Goal: Find specific page/section: Find specific page/section

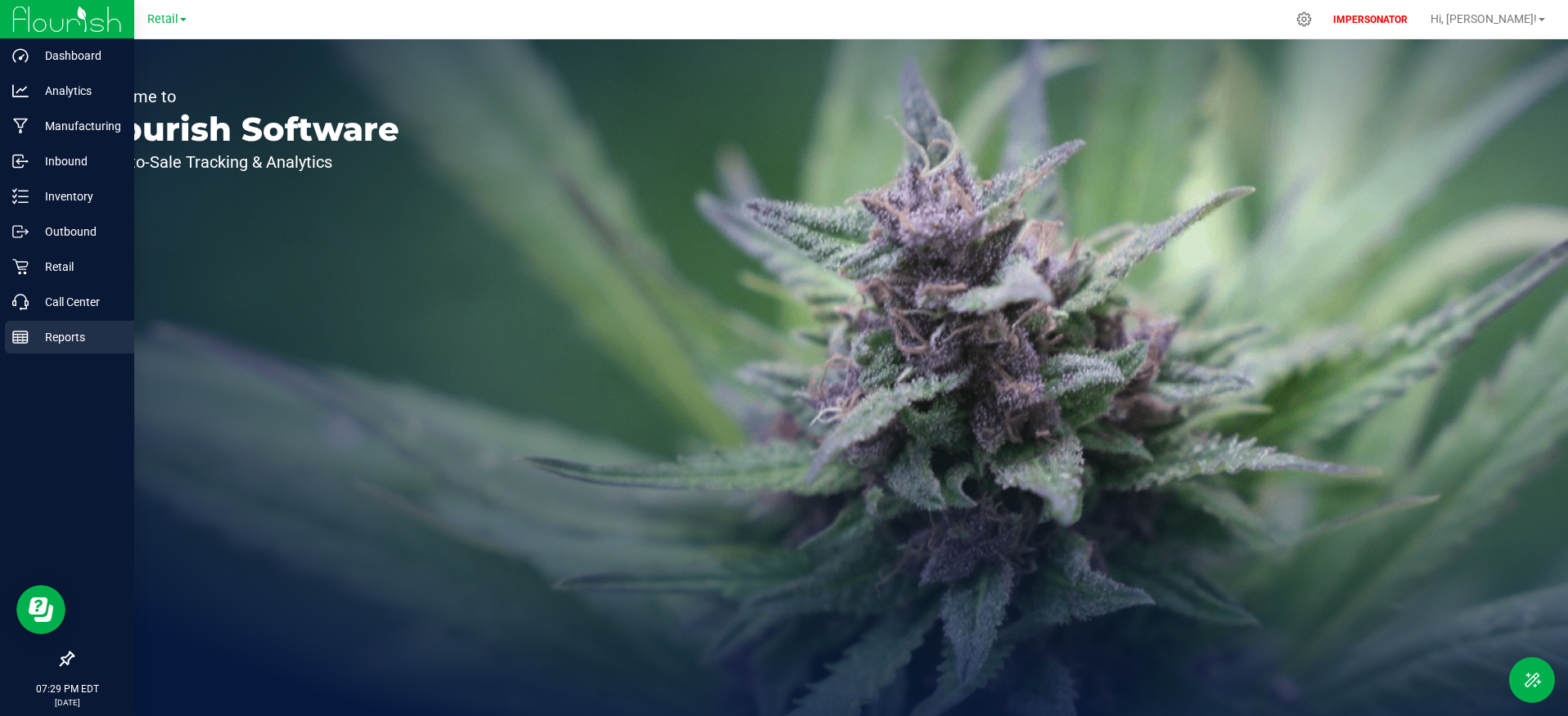
click at [52, 333] on p "Reports" at bounding box center [77, 336] width 98 height 19
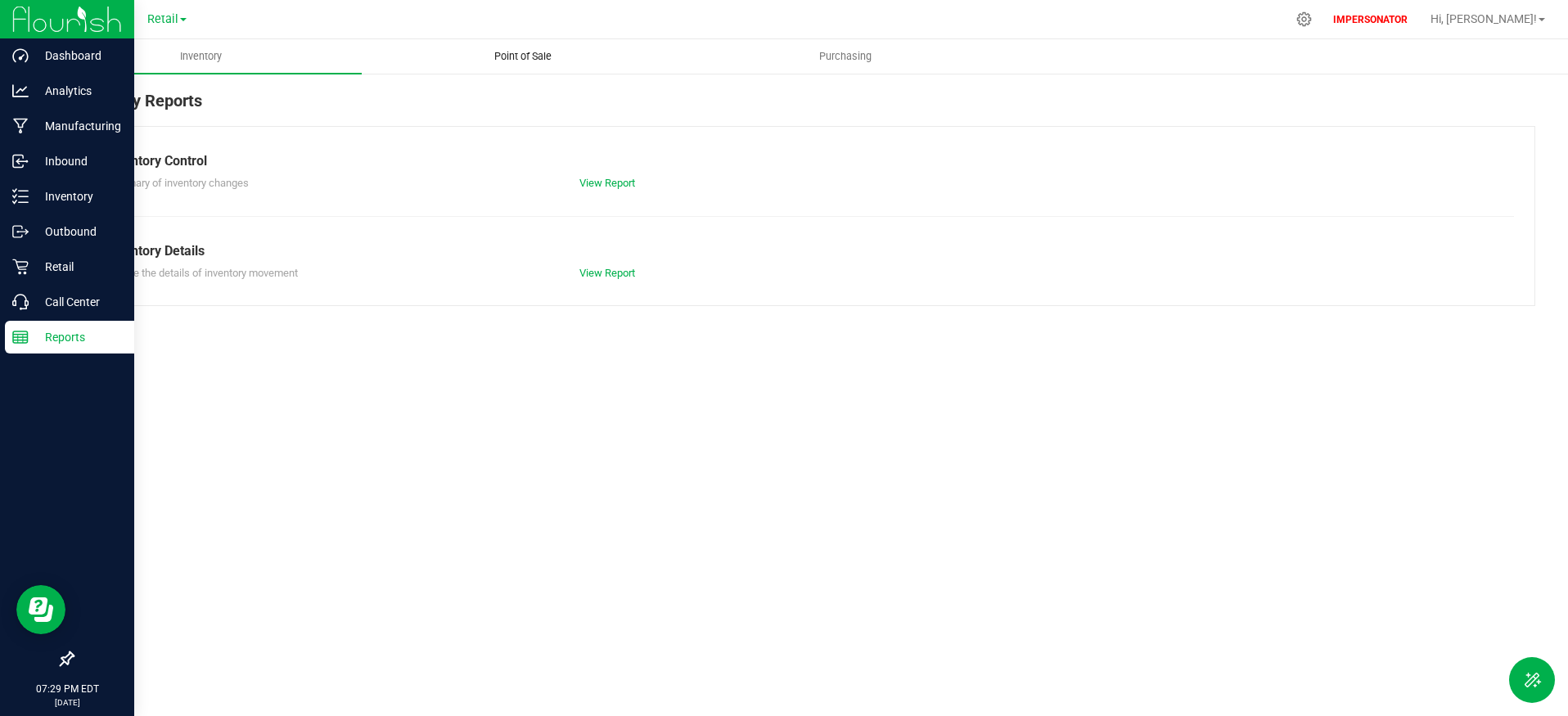
click at [537, 59] on span "Point of Sale" at bounding box center [523, 56] width 101 height 15
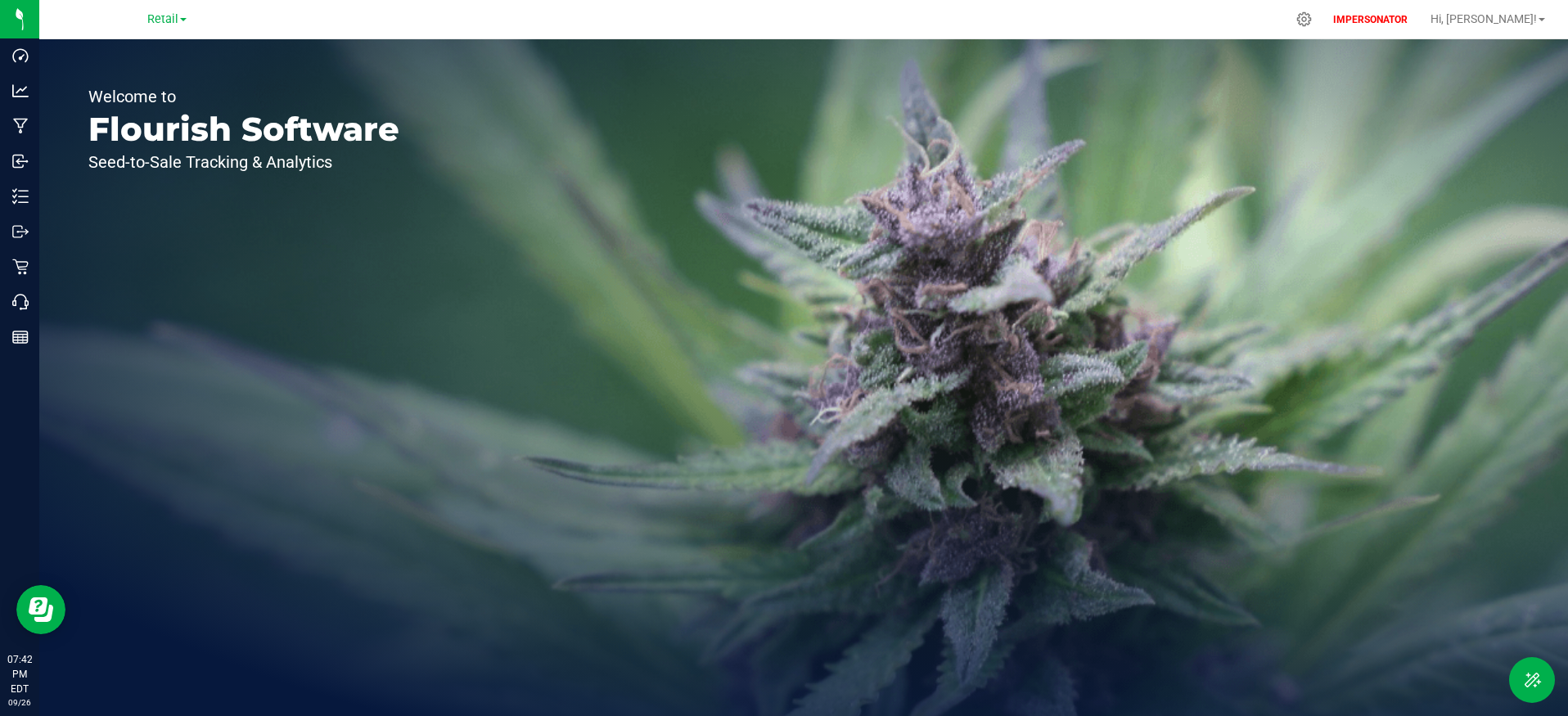
click at [299, 146] on p "Flourish Software" at bounding box center [243, 129] width 311 height 33
click at [566, 164] on div "Welcome to Flourish Software Seed-to-Sale Tracking & Analytics" at bounding box center [804, 377] width 1529 height 677
